Goal: Transaction & Acquisition: Download file/media

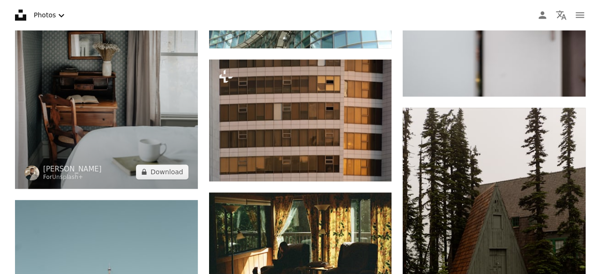
scroll to position [42, 0]
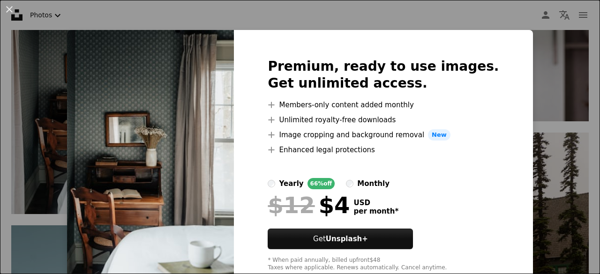
click at [538, 77] on div "An X shape Premium, ready to use images. Get unlimited access. A plus sign Memb…" at bounding box center [300, 137] width 600 height 274
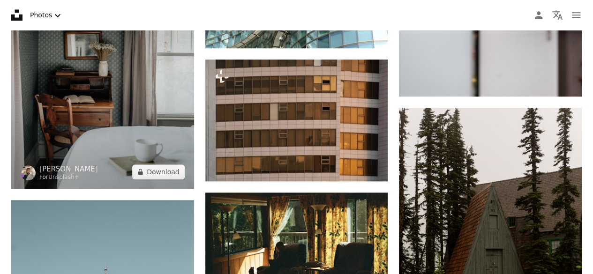
click at [163, 96] on img at bounding box center [102, 75] width 183 height 228
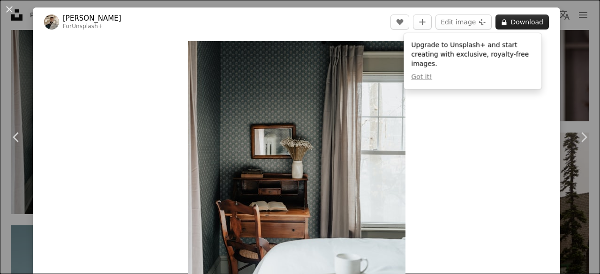
click at [508, 24] on button "A lock Download" at bounding box center [522, 22] width 53 height 15
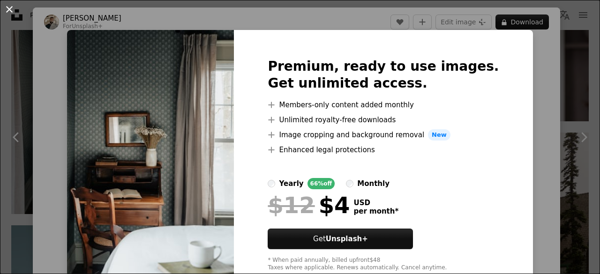
click at [11, 9] on button "An X shape" at bounding box center [9, 9] width 11 height 11
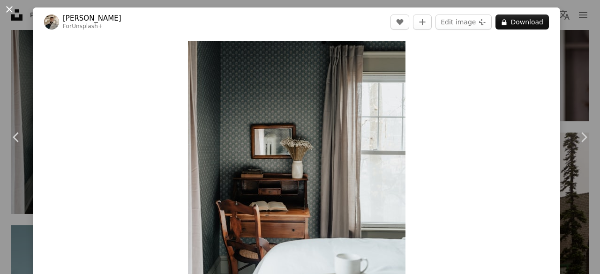
click at [8, 9] on button "An X shape" at bounding box center [9, 9] width 11 height 11
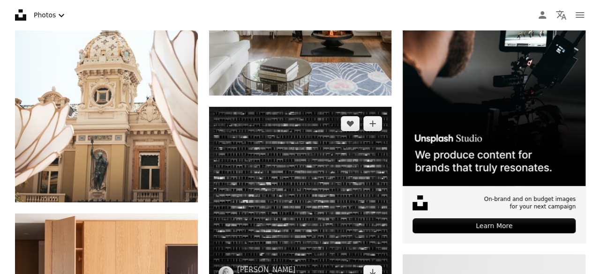
scroll to position [3424, 0]
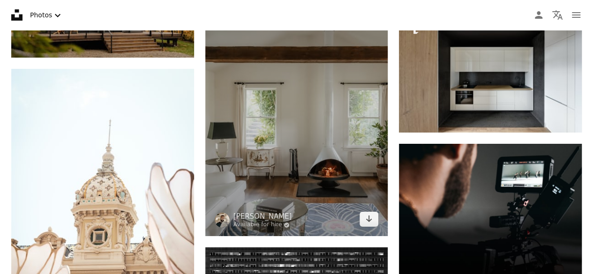
click at [310, 111] on img at bounding box center [296, 99] width 183 height 274
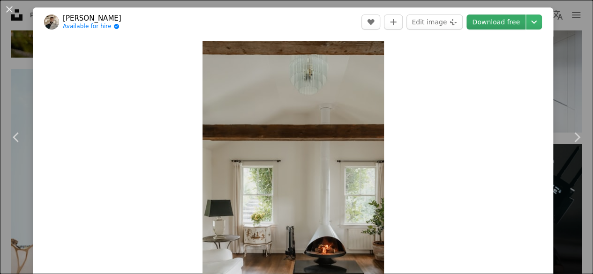
click at [497, 22] on link "Download free" at bounding box center [496, 22] width 59 height 15
